Goal: Transaction & Acquisition: Purchase product/service

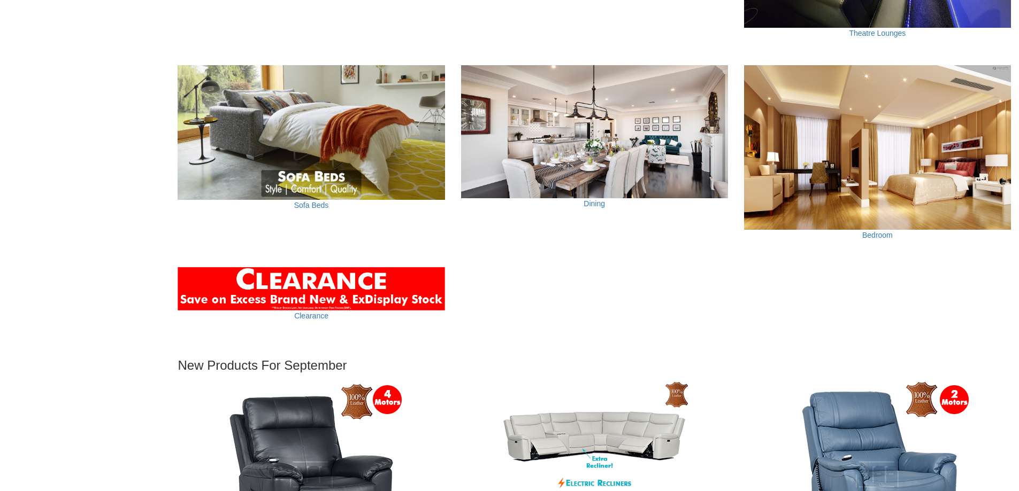
scroll to position [909, 0]
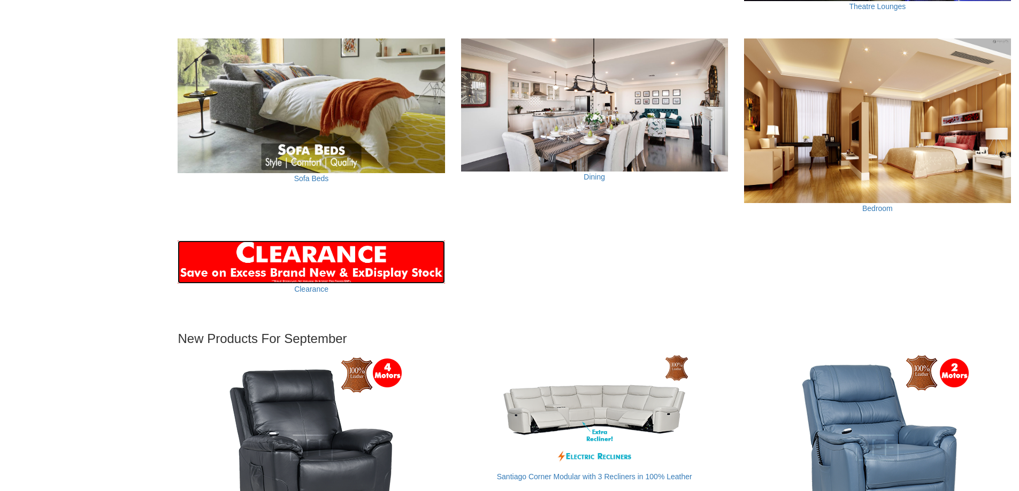
click at [292, 257] on img at bounding box center [311, 262] width 267 height 43
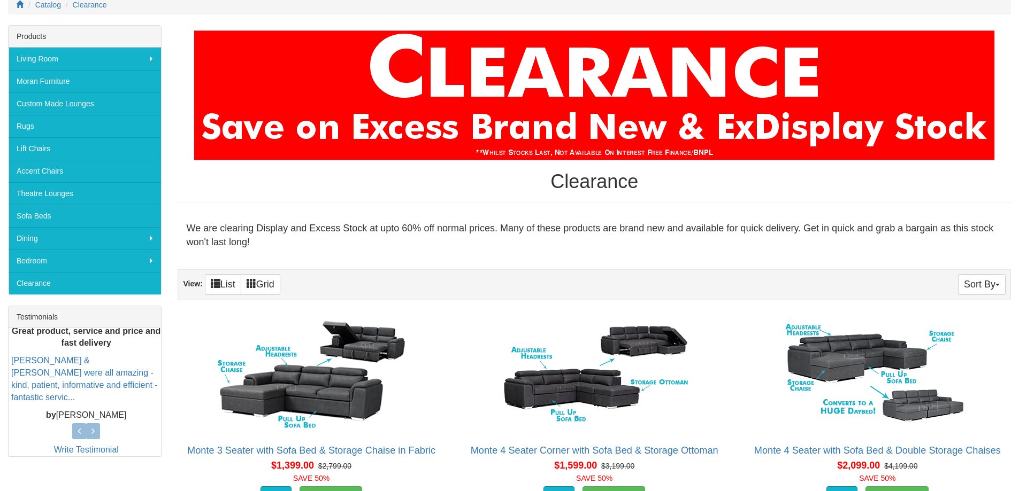
scroll to position [94, 0]
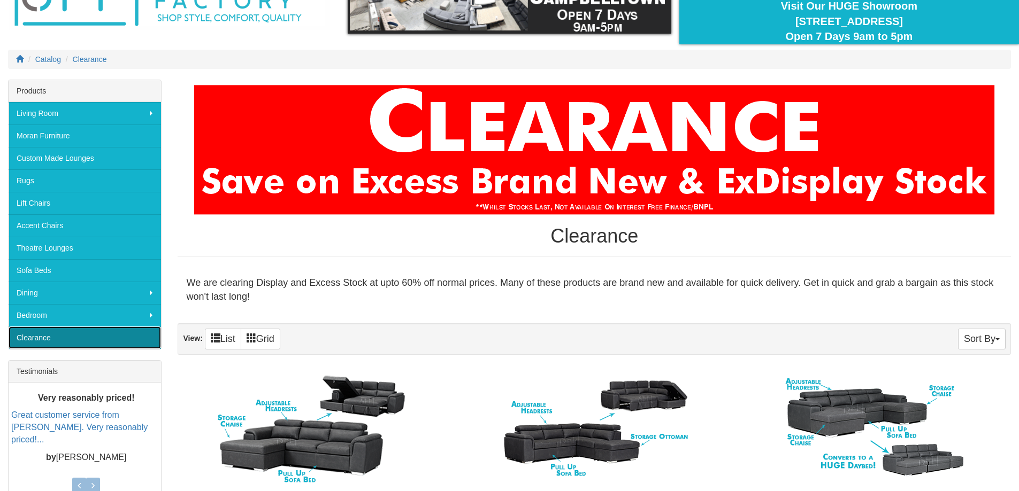
click at [41, 340] on link "Clearance" at bounding box center [85, 338] width 152 height 22
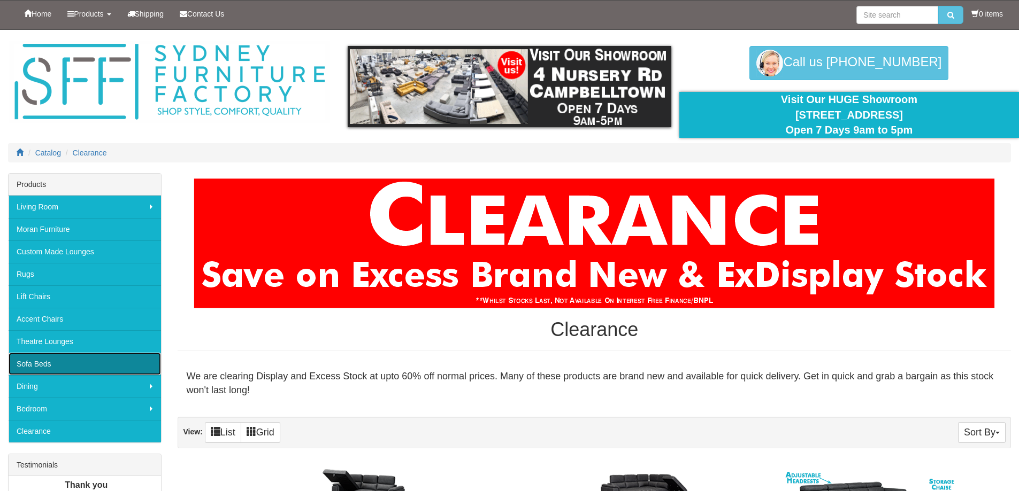
click at [34, 363] on link "Sofa Beds" at bounding box center [85, 364] width 152 height 22
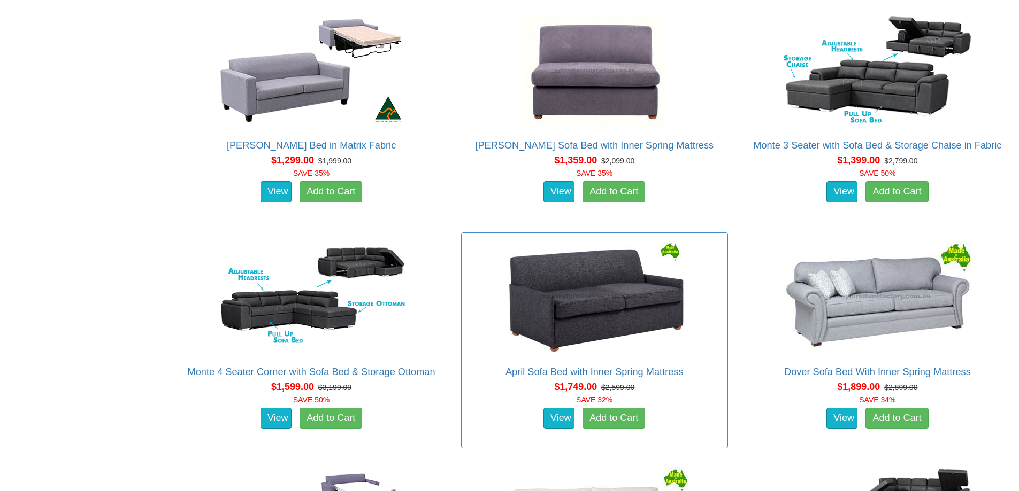
scroll to position [749, 0]
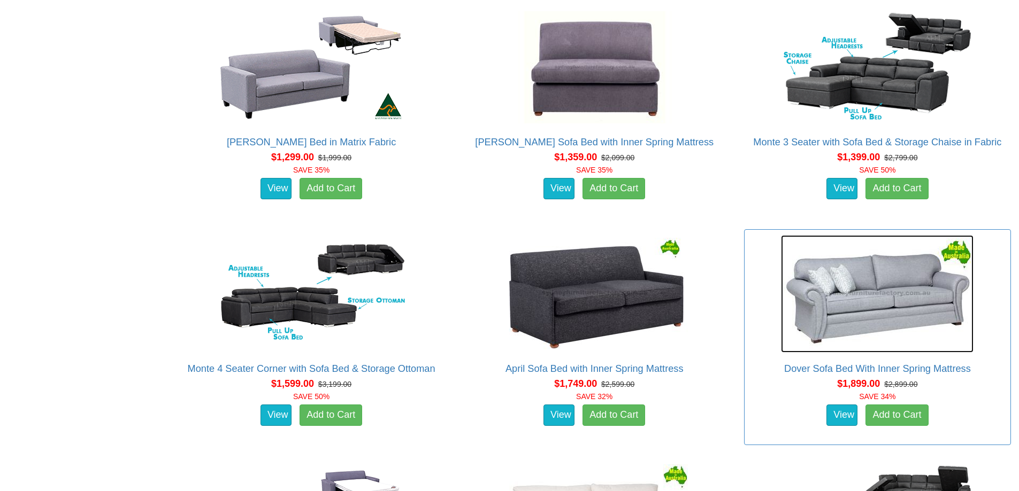
click at [917, 294] on img at bounding box center [877, 294] width 192 height 118
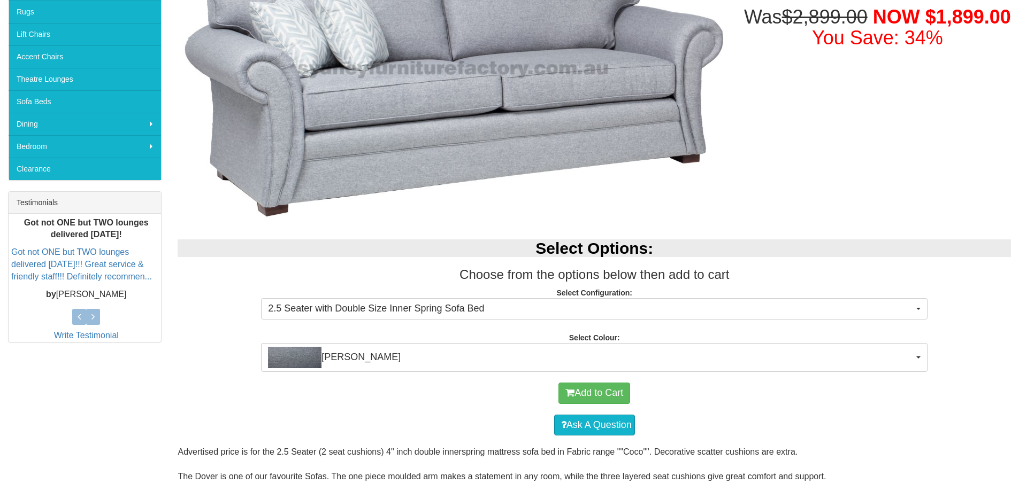
scroll to position [267, 0]
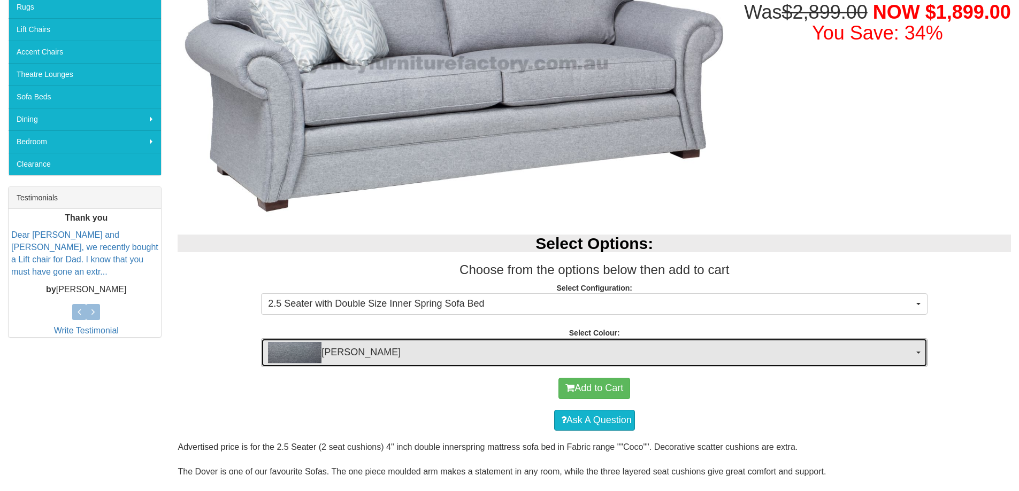
click at [913, 348] on button "Coco Slate" at bounding box center [594, 352] width 666 height 29
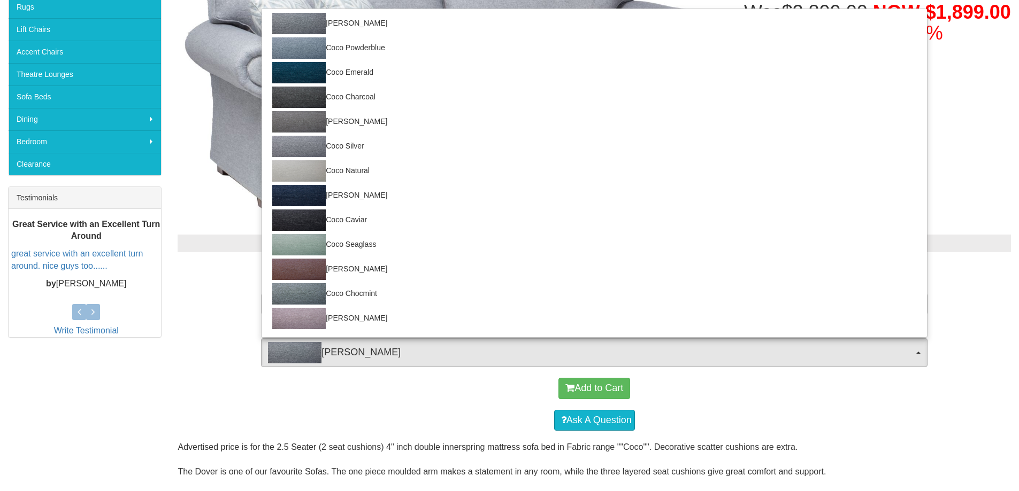
click at [833, 420] on div "Ask A Question" at bounding box center [594, 421] width 822 height 32
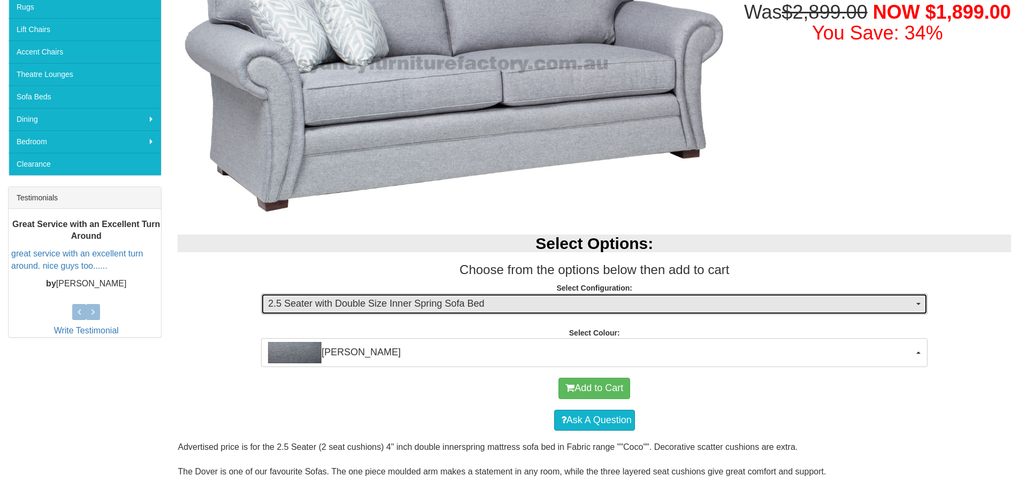
click at [915, 301] on button "2.5 Seater with Double Size Inner Spring Sofa Bed" at bounding box center [594, 304] width 666 height 21
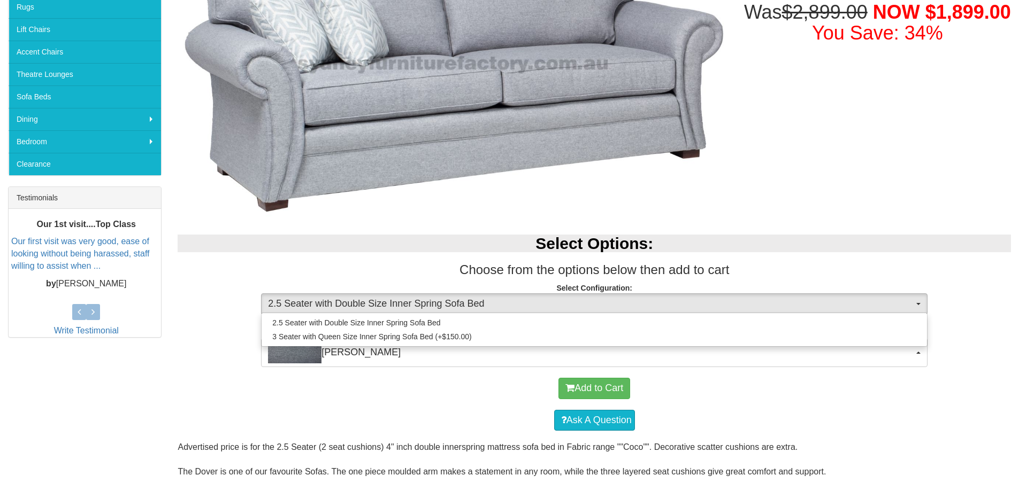
click at [980, 345] on div "Select Options: Choose from the options below then add to cart Select Configura…" at bounding box center [594, 295] width 849 height 143
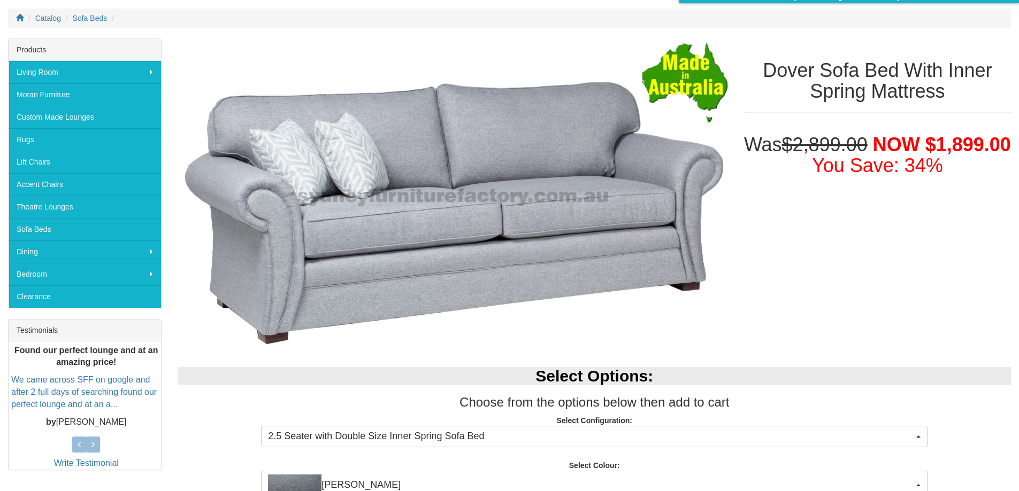
scroll to position [0, 0]
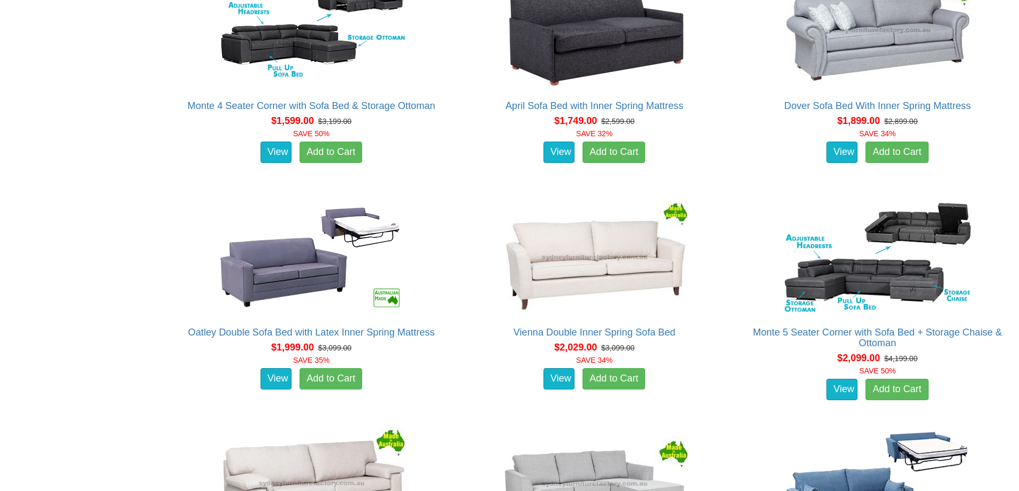
scroll to position [1016, 0]
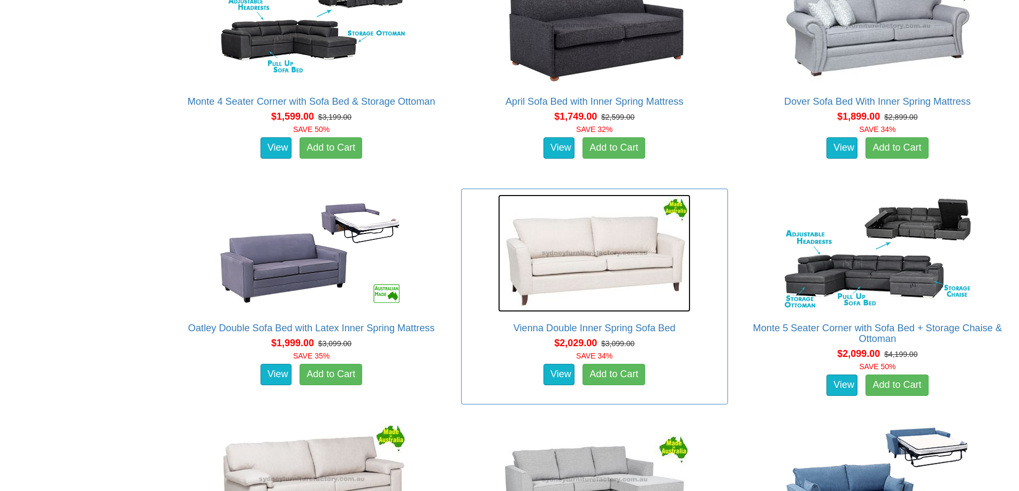
click at [620, 268] on img at bounding box center [594, 254] width 192 height 118
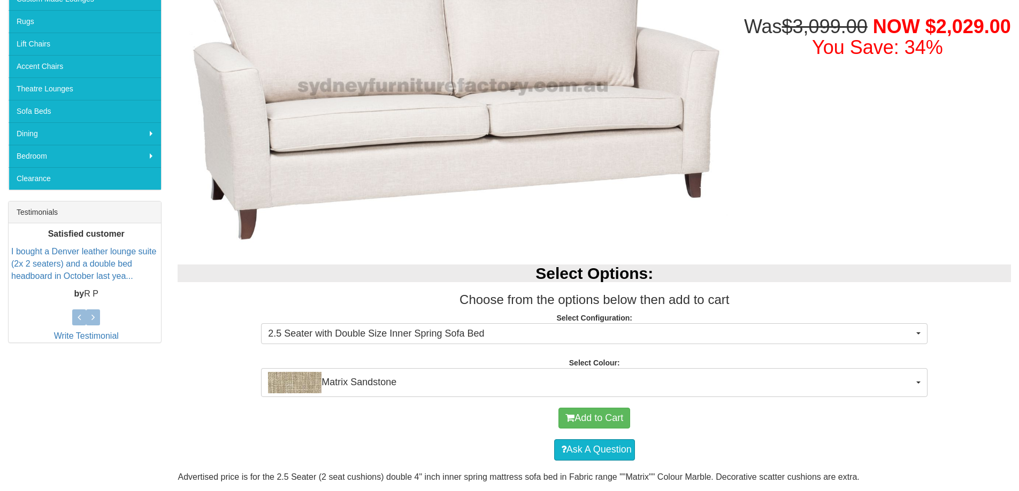
scroll to position [267, 0]
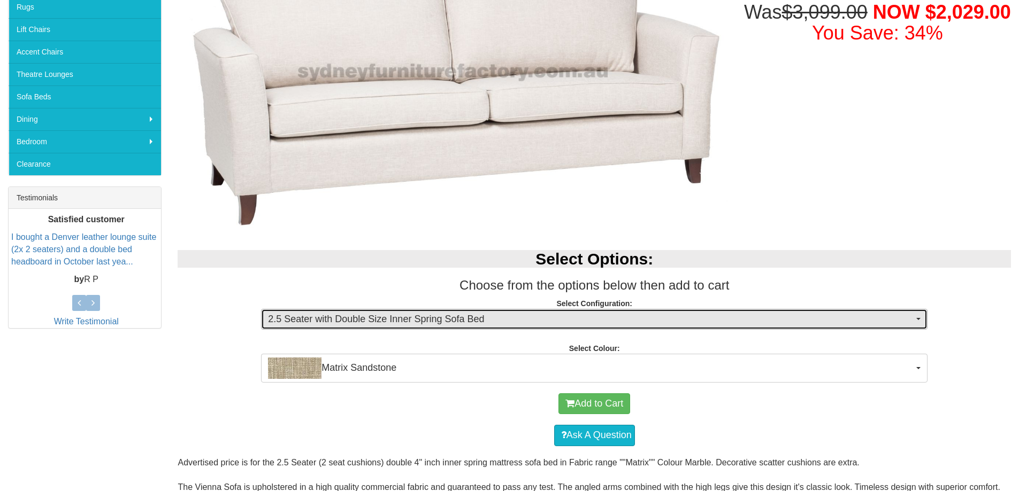
click at [918, 315] on button "2.5 Seater with Double Size Inner Spring Sofa Bed" at bounding box center [594, 319] width 666 height 21
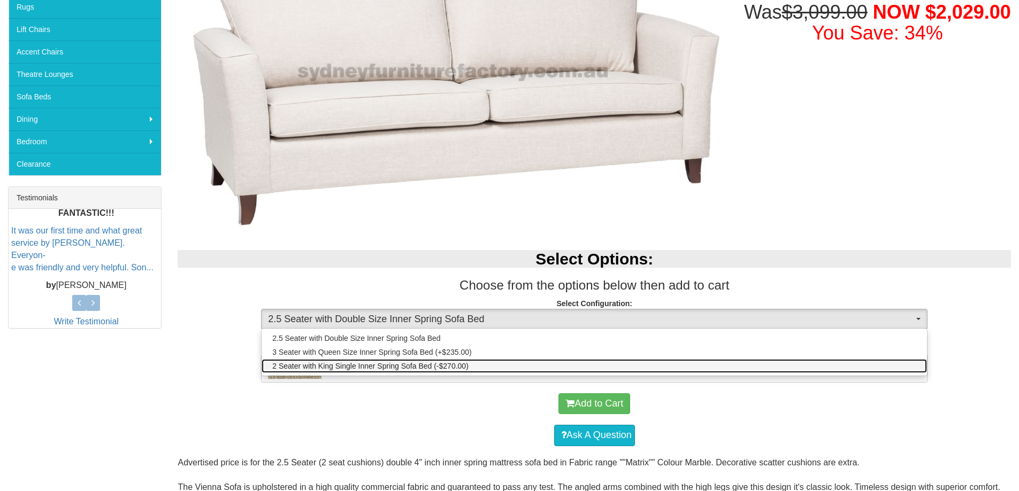
click at [409, 367] on span "2 Seater with King Single Inner Spring Sofa Bed (-$270.00)" at bounding box center [370, 366] width 196 height 11
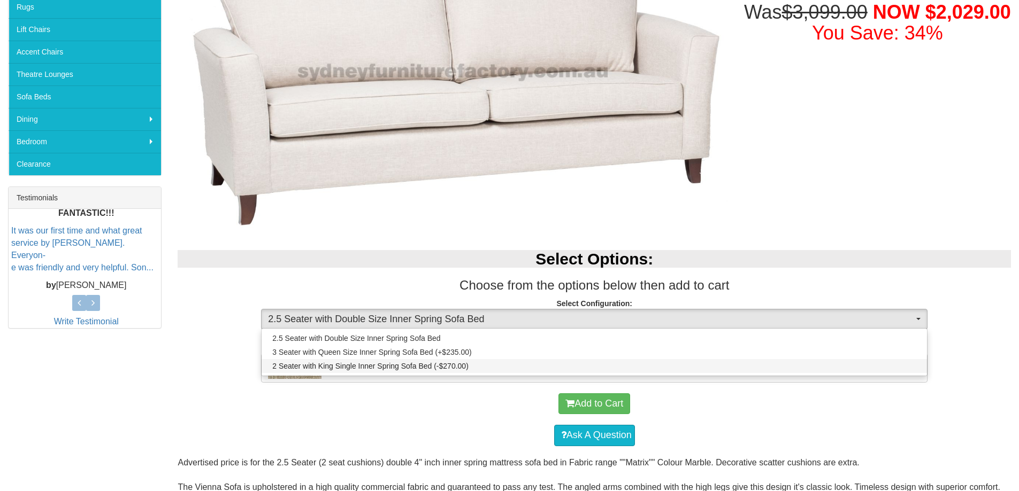
select select "439"
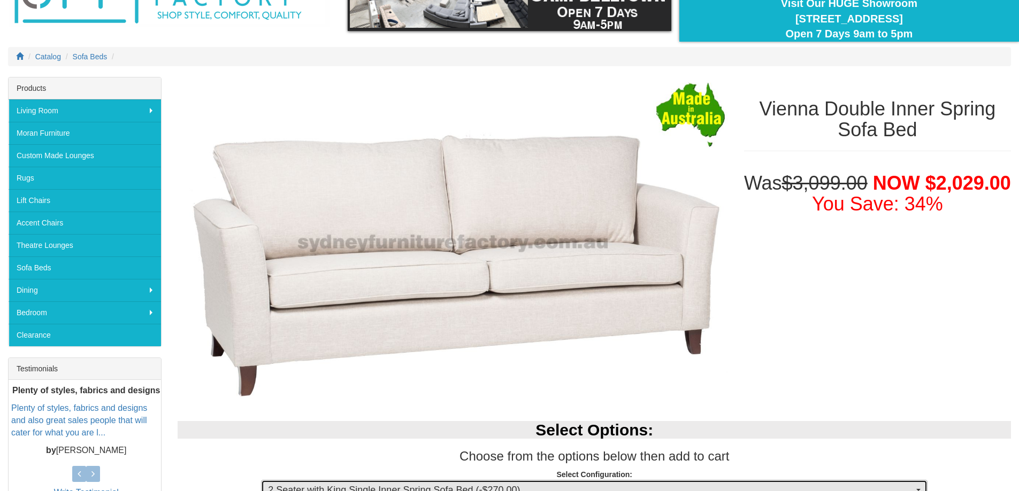
scroll to position [53, 0]
